Goal: Use online tool/utility: Utilize a website feature to perform a specific function

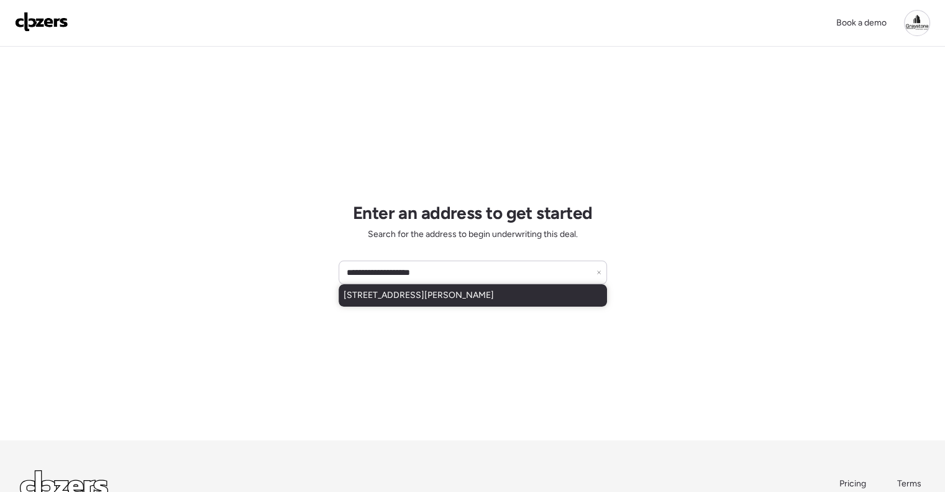
click at [494, 298] on span "[STREET_ADDRESS][PERSON_NAME]" at bounding box center [419, 295] width 150 height 12
type input "**********"
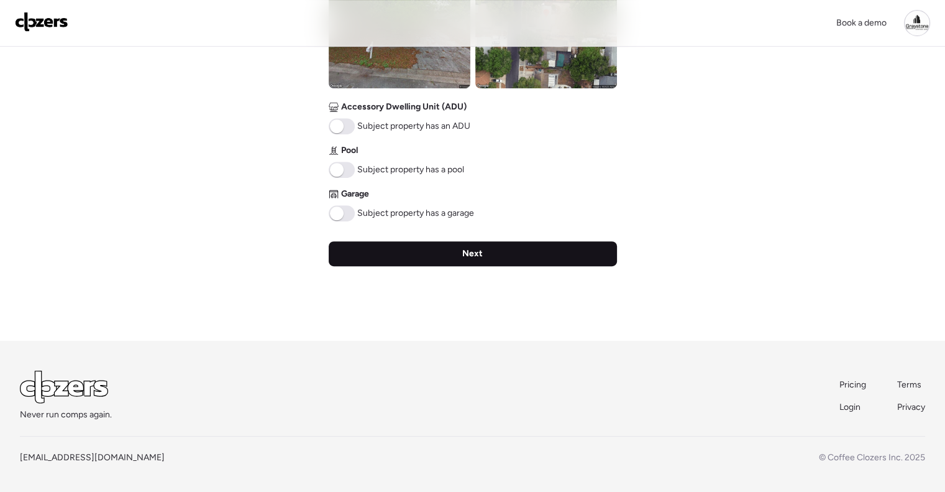
click at [494, 258] on div "Next" at bounding box center [473, 253] width 288 height 25
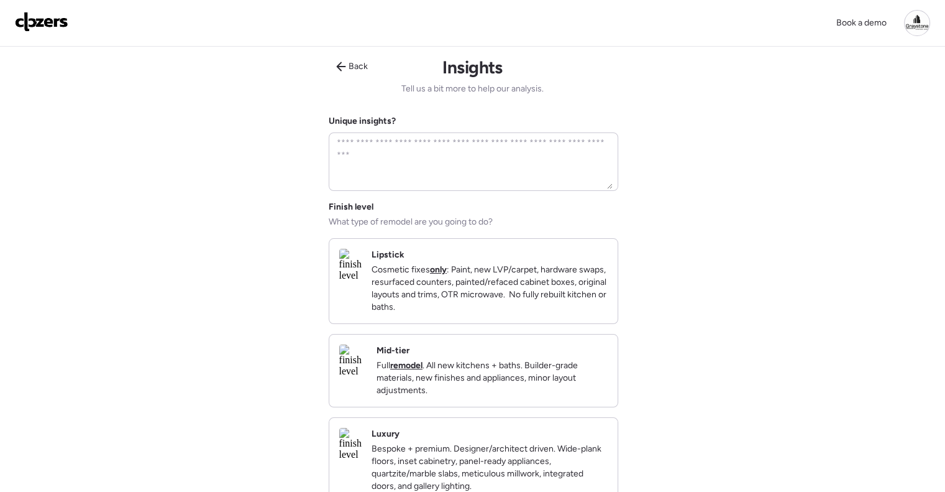
click at [527, 357] on div "Mid-tier Full remodel . All new kitchens + baths. Builder-grade materials, new …" at bounding box center [492, 370] width 231 height 52
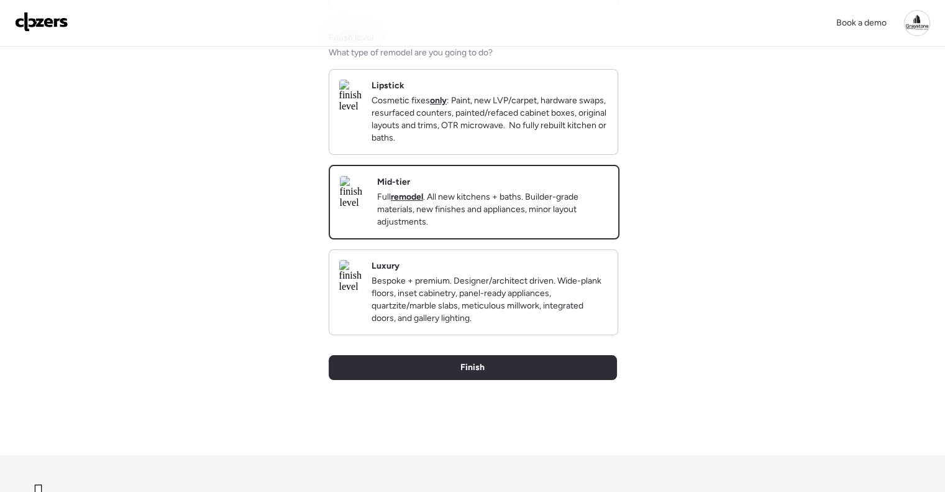
scroll to position [249, 0]
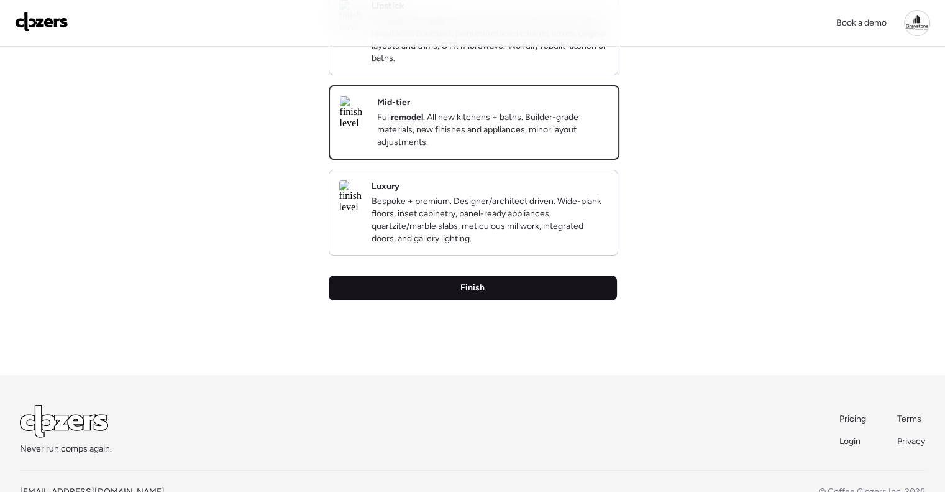
click at [515, 300] on div "Finish" at bounding box center [473, 287] width 288 height 25
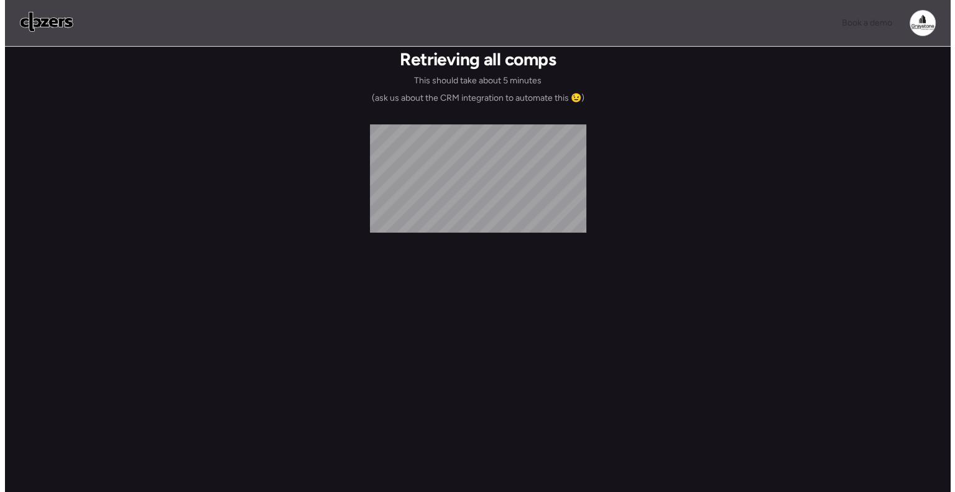
scroll to position [0, 0]
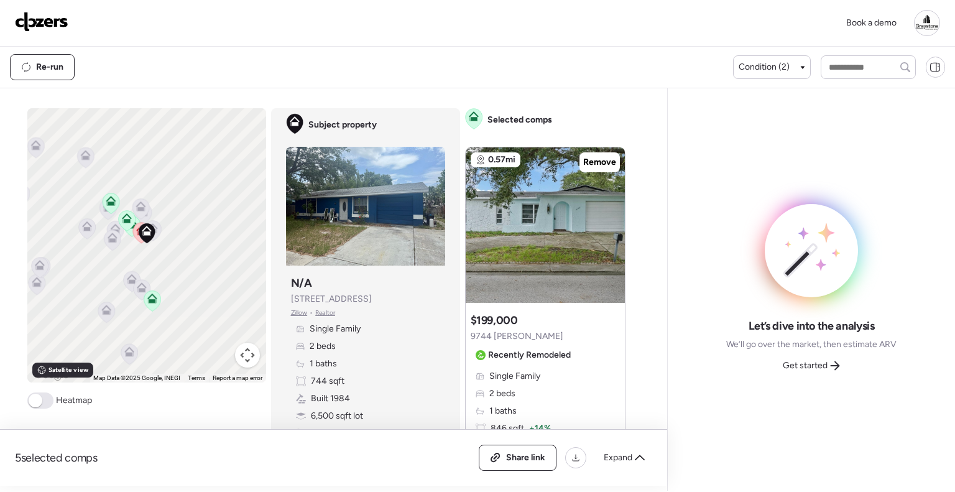
click at [826, 361] on span "Get started" at bounding box center [805, 365] width 45 height 12
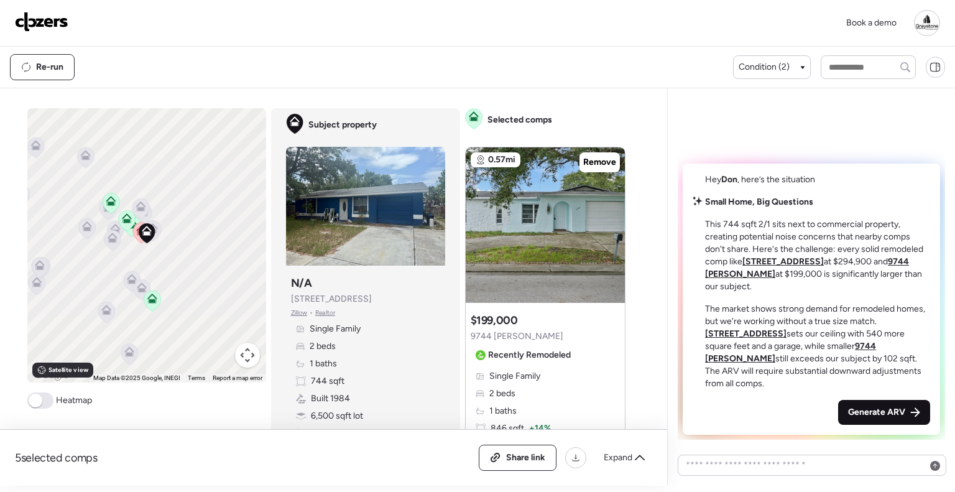
click at [863, 407] on span "Generate ARV" at bounding box center [876, 412] width 57 height 12
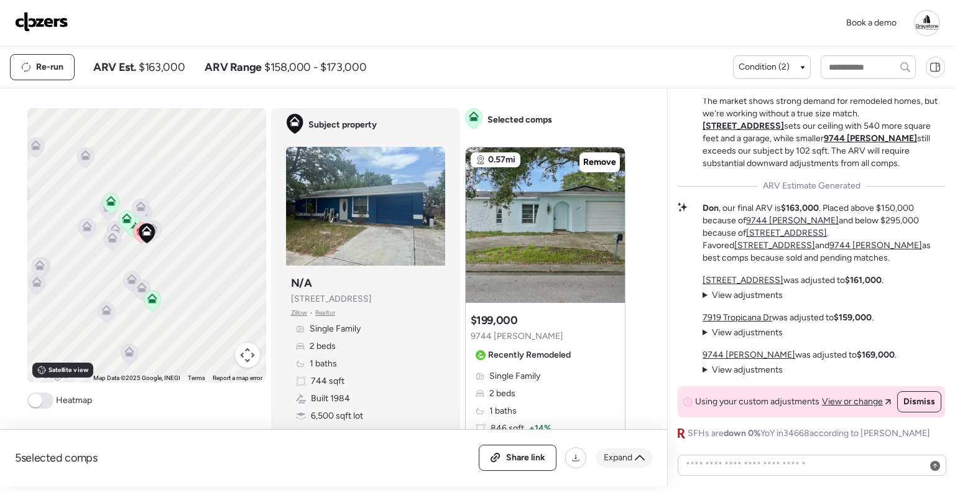
click at [622, 457] on span "Expand" at bounding box center [618, 457] width 29 height 12
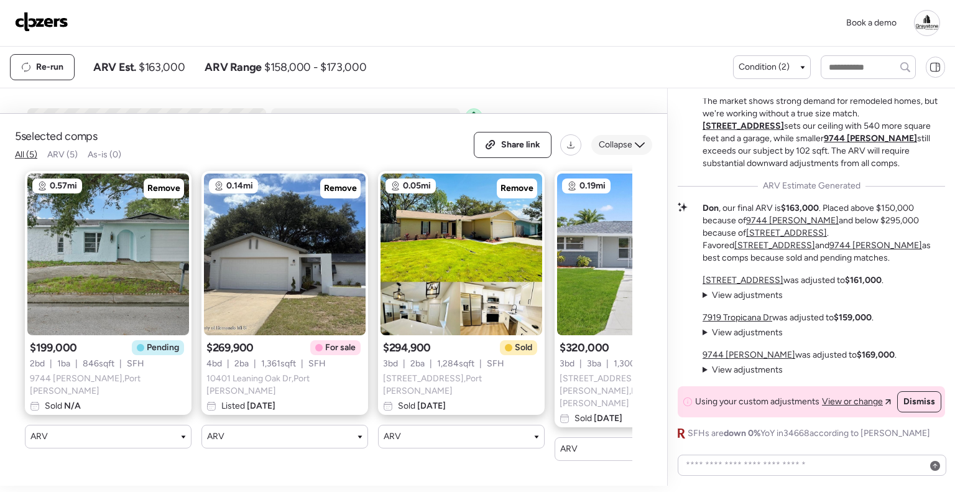
click at [623, 151] on span "Collapse" at bounding box center [616, 145] width 34 height 12
